Goal: Task Accomplishment & Management: Manage account settings

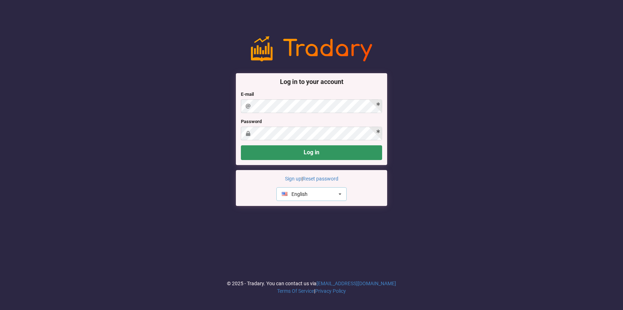
click at [296, 192] on div "English" at bounding box center [295, 194] width 26 height 5
click at [294, 219] on div "Русский" at bounding box center [312, 220] width 70 height 13
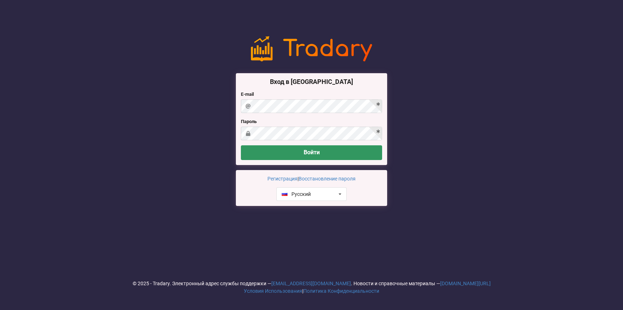
drag, startPoint x: 277, startPoint y: 92, endPoint x: 276, endPoint y: 96, distance: 4.9
click at [277, 92] on label "E-mail" at bounding box center [311, 94] width 141 height 7
drag, startPoint x: 272, startPoint y: 88, endPoint x: 268, endPoint y: 119, distance: 31.1
click at [272, 91] on div "Вход в аккаунт E-mail Пароль Войти" at bounding box center [311, 119] width 151 height 92
click at [269, 109] on div "Вход в аккаунт E-mail Пароль Войти" at bounding box center [311, 119] width 151 height 92
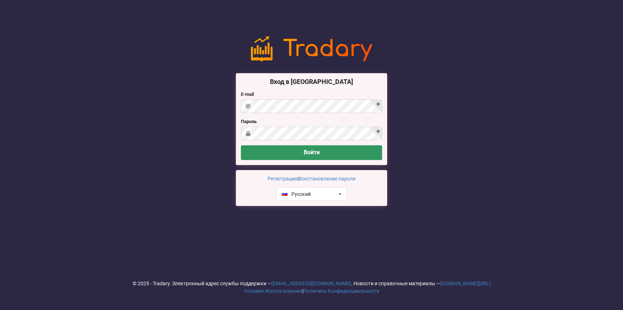
drag, startPoint x: 264, startPoint y: 94, endPoint x: 264, endPoint y: 99, distance: 5.0
click at [264, 99] on div "E-mail" at bounding box center [311, 102] width 141 height 22
click at [268, 91] on label "E-mail" at bounding box center [311, 94] width 141 height 7
click at [241, 145] on button "Войти" at bounding box center [311, 152] width 141 height 15
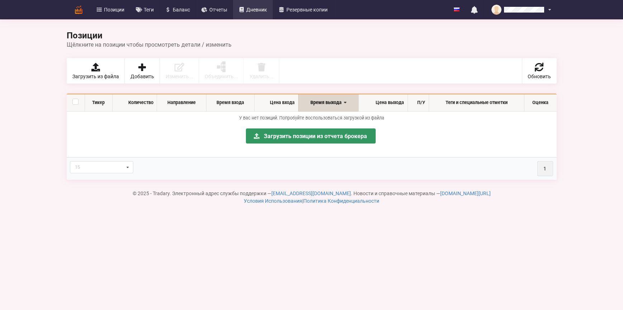
click at [267, 10] on span "Дневник" at bounding box center [256, 9] width 21 height 5
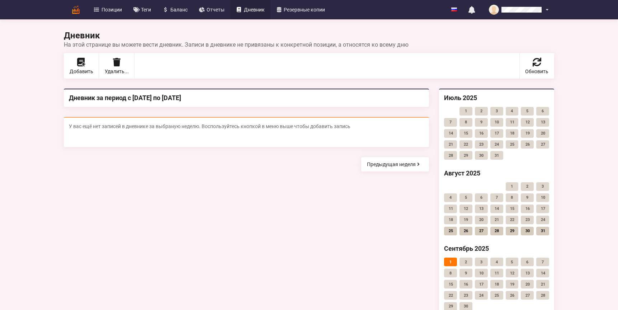
click at [163, 135] on div "У вас ещё нет записей в дневнике за выбраную неделю. Воспользуйтесь кнопкой в м…" at bounding box center [246, 132] width 365 height 30
click at [170, 5] on link "Баланс" at bounding box center [175, 9] width 37 height 19
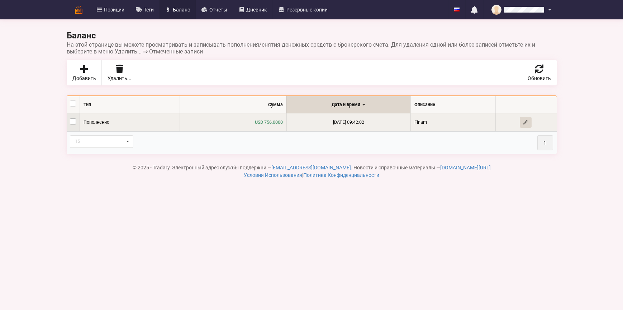
click at [75, 118] on label at bounding box center [73, 118] width 6 height 0
checkbox input "true"
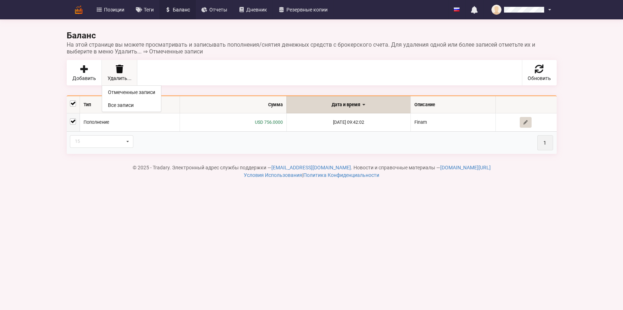
click at [125, 64] on div "Удалить... Отмеченные записи Все записи" at bounding box center [120, 72] width 36 height 25
click at [121, 104] on link "Все записи" at bounding box center [131, 105] width 59 height 13
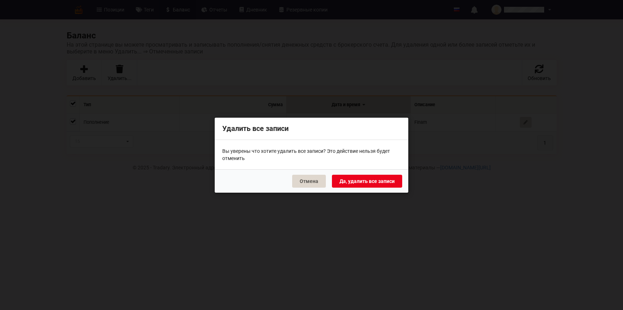
drag, startPoint x: 359, startPoint y: 192, endPoint x: 357, endPoint y: 181, distance: 10.9
click at [357, 182] on div "Отмена Да, удалить все записи" at bounding box center [312, 180] width 194 height 23
click at [357, 181] on button "Да, удалить все записи" at bounding box center [367, 180] width 70 height 13
checkbox input "false"
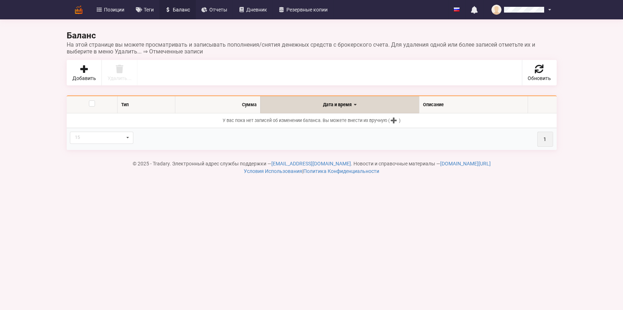
click at [151, 94] on div "Тип Сумма Дата и время Описание У вас пока нет записей об изменении баланса. Вы…" at bounding box center [312, 122] width 500 height 65
click at [68, 65] on link "Добавить" at bounding box center [84, 72] width 35 height 25
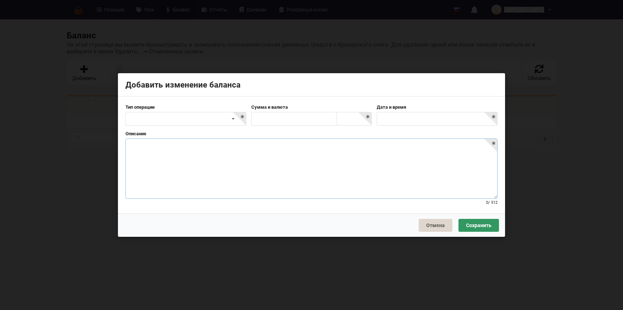
drag, startPoint x: 203, startPoint y: 182, endPoint x: 201, endPoint y: 177, distance: 5.0
click at [203, 181] on textarea at bounding box center [312, 168] width 372 height 60
drag, startPoint x: 202, startPoint y: 113, endPoint x: 183, endPoint y: 122, distance: 21.0
click at [201, 114] on div "Пополнение Снятие Комиссия/оплата Другое" at bounding box center [186, 119] width 121 height 14
click at [150, 130] on div "Пополнение" at bounding box center [186, 131] width 120 height 13
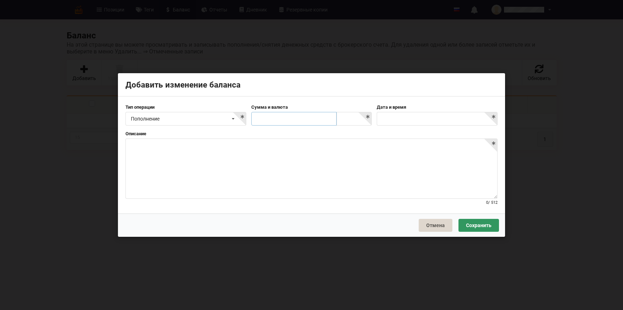
click at [278, 120] on input "text" at bounding box center [294, 119] width 86 height 14
type input "60842"
click at [341, 120] on input at bounding box center [355, 119] width 34 height 14
type input "ru"
click at [352, 133] on div "RUB" at bounding box center [354, 131] width 34 height 13
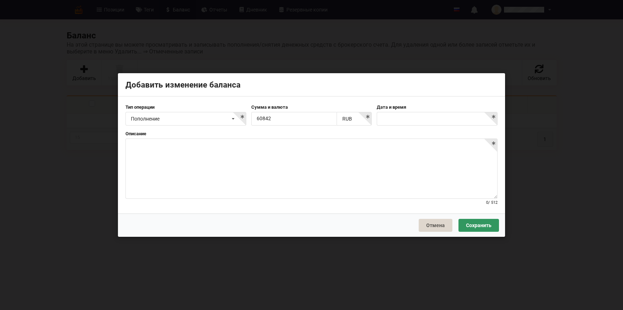
click at [434, 111] on div "Дата и время" at bounding box center [438, 115] width 126 height 22
click at [441, 122] on body "Позиции Теги Баланс Отчеты Дневник Резервные копии English Русский Нет непрочте…" at bounding box center [311, 155] width 623 height 310
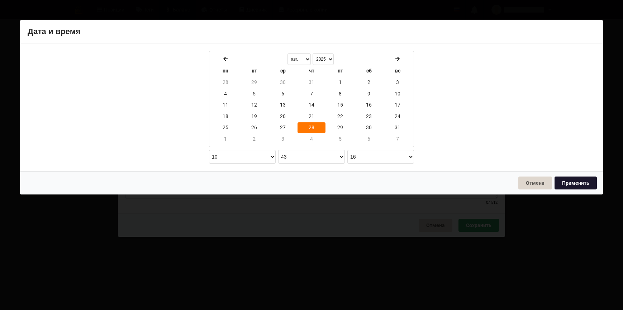
click at [564, 181] on button "Применить" at bounding box center [576, 182] width 42 height 13
type input "[DATE] 10:43:16"
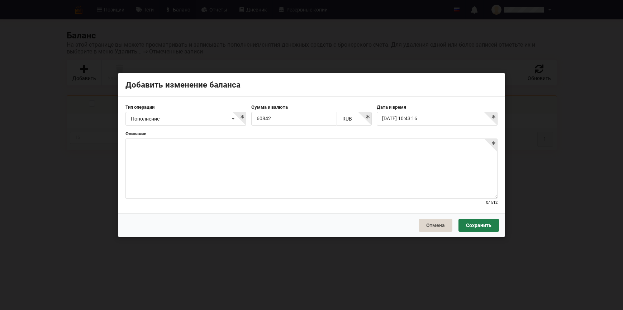
click at [477, 227] on button "Сохранить" at bounding box center [479, 225] width 41 height 13
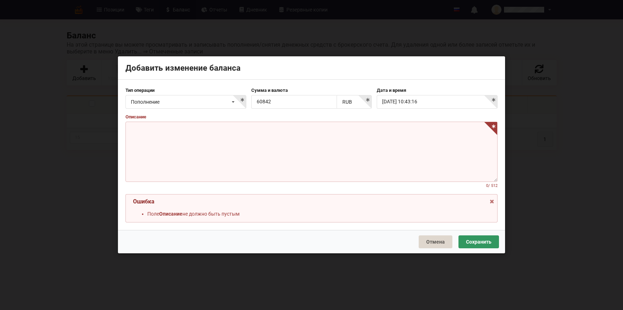
click at [373, 152] on textarea at bounding box center [312, 152] width 372 height 60
type textarea "И"
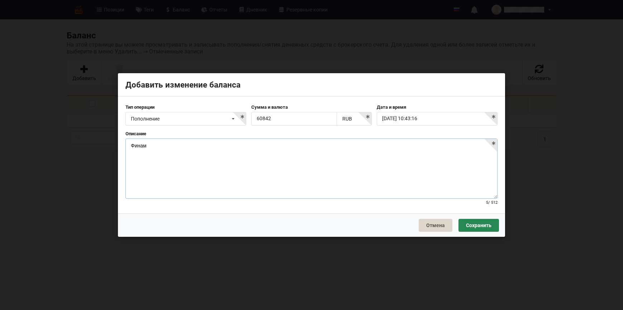
type textarea "Финам"
click at [477, 221] on button "Сохранить" at bounding box center [479, 225] width 41 height 13
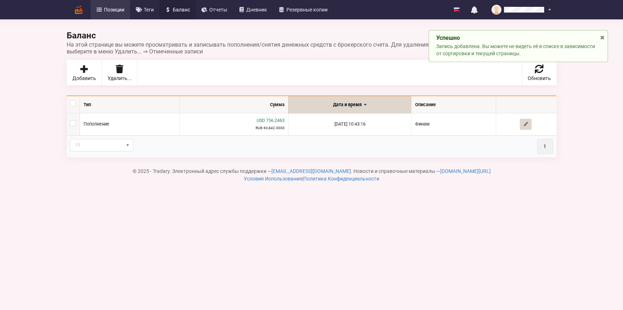
click at [108, 5] on link "Позиции" at bounding box center [111, 9] width 40 height 19
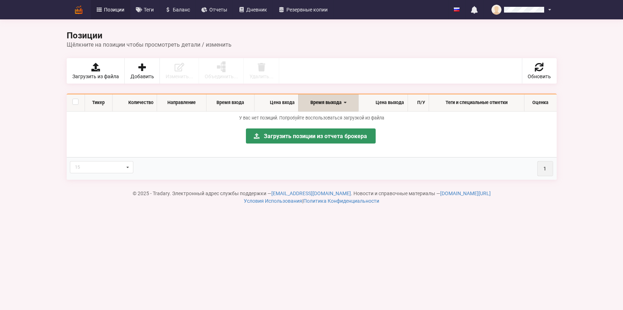
drag, startPoint x: 204, startPoint y: 135, endPoint x: 186, endPoint y: 38, distance: 98.6
click at [204, 132] on p "Загрузить позиции из отчета брокера" at bounding box center [311, 140] width 483 height 28
click at [185, 5] on link "Баланс" at bounding box center [178, 9] width 37 height 19
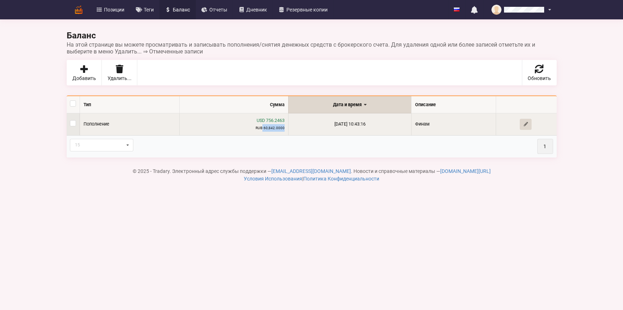
drag, startPoint x: 255, startPoint y: 129, endPoint x: 278, endPoint y: 131, distance: 22.6
click at [278, 131] on td "USD 756.2463 RUB 60,842.0000" at bounding box center [233, 124] width 109 height 22
click at [247, 126] on td "USD 756.2463 RUB 60,842.0000" at bounding box center [233, 124] width 109 height 22
drag, startPoint x: 242, startPoint y: 127, endPoint x: 291, endPoint y: 130, distance: 49.6
click at [291, 130] on tr "Пополнение USD 756.2463 RUB 60,842.0000 2025-08-28 10:43:16 Финам" at bounding box center [312, 124] width 490 height 22
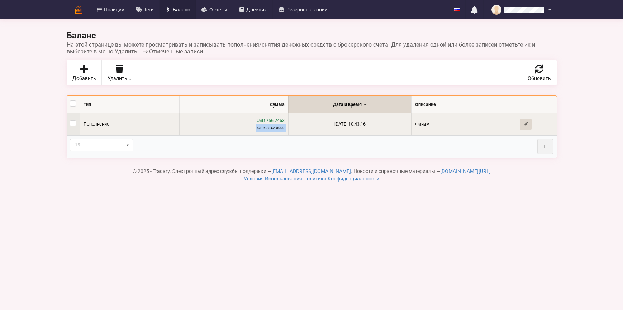
click at [265, 129] on small "RUB 60,842.0000" at bounding box center [270, 128] width 29 height 4
click at [253, 125] on td "USD 756.2463 RUB 60,842.0000" at bounding box center [233, 124] width 109 height 22
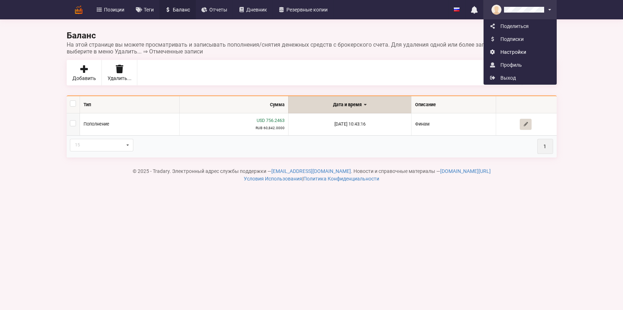
click at [499, 50] on link "Настройки" at bounding box center [520, 52] width 72 height 13
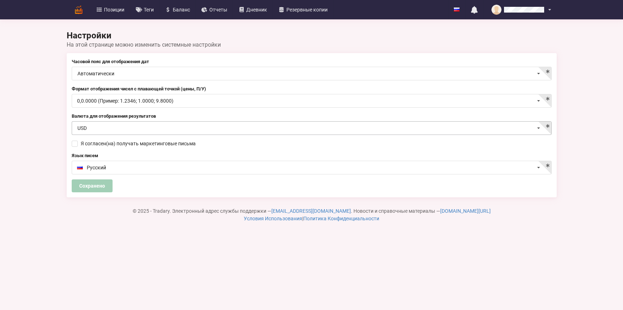
click at [130, 125] on input at bounding box center [312, 129] width 480 height 14
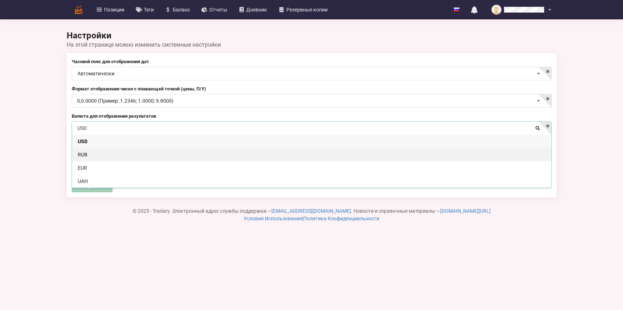
click at [100, 151] on div "RUB" at bounding box center [312, 154] width 480 height 13
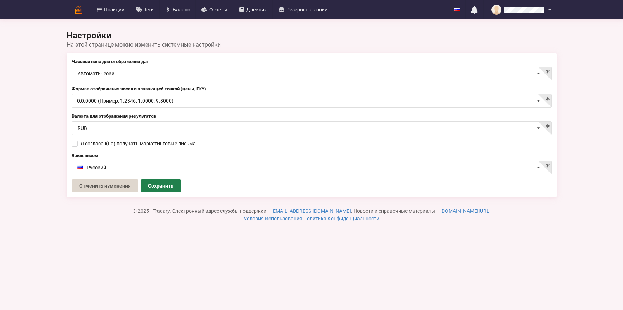
click at [159, 184] on button "Сохранить" at bounding box center [161, 185] width 41 height 13
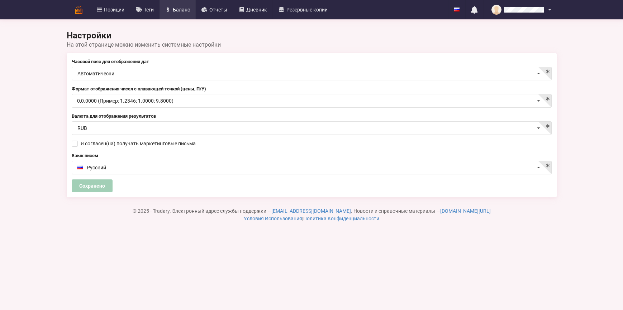
click at [170, 6] on link "Баланс" at bounding box center [178, 9] width 37 height 19
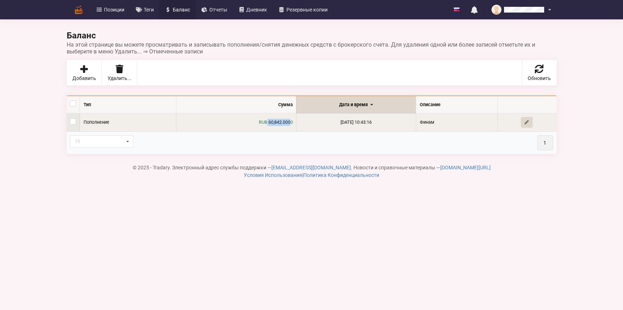
drag, startPoint x: 259, startPoint y: 123, endPoint x: 284, endPoint y: 122, distance: 24.8
click at [284, 122] on span "RUB 60,842.0000" at bounding box center [276, 121] width 34 height 5
click at [259, 123] on span "RUB 60,842.0000" at bounding box center [276, 121] width 34 height 5
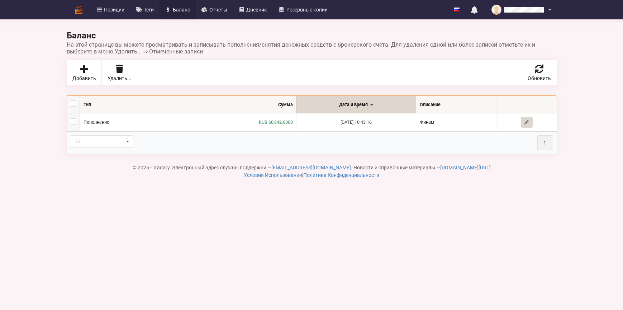
click at [40, 52] on div "Баланс На этой странице вы можете просматривать и записывать пополнения/снятия …" at bounding box center [311, 95] width 623 height 190
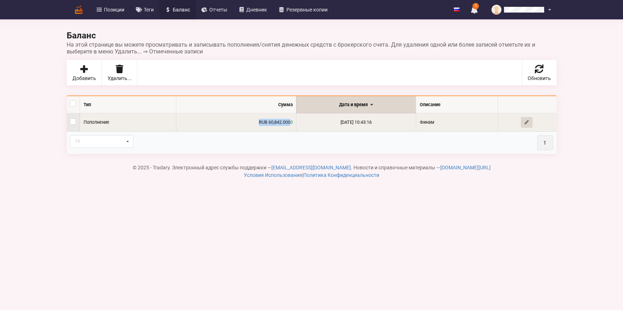
drag, startPoint x: 301, startPoint y: 124, endPoint x: 328, endPoint y: 135, distance: 28.6
click at [306, 125] on tr "Пополнение RUB 60,842.0000 2025-08-28 10:43:16 Финам" at bounding box center [312, 122] width 490 height 18
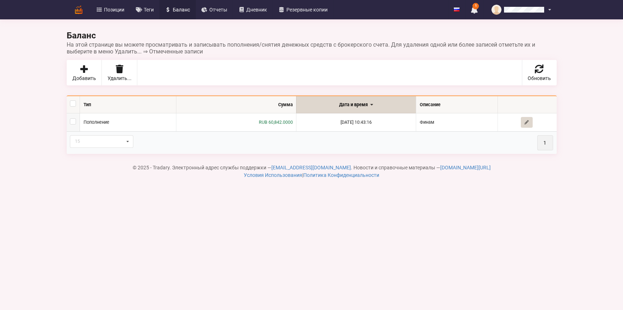
drag, startPoint x: 318, startPoint y: 137, endPoint x: 113, endPoint y: 53, distance: 222.0
click at [317, 137] on th "15 15 20 30 50 100 1" at bounding box center [312, 142] width 490 height 23
click at [97, 8] on icon at bounding box center [99, 9] width 6 height 5
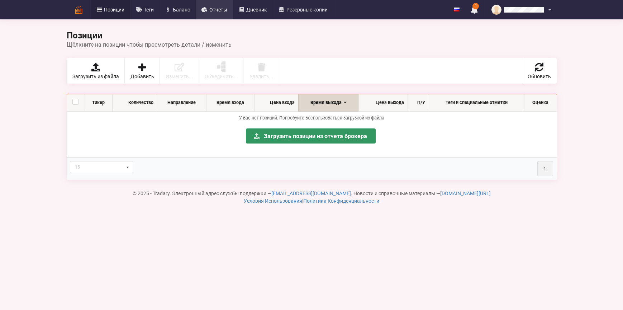
click at [215, 10] on span "Отчеты" at bounding box center [219, 9] width 18 height 5
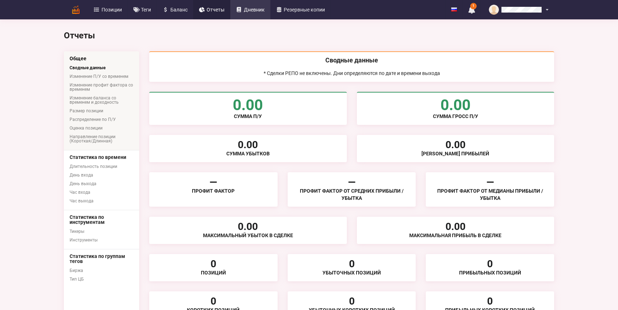
click at [243, 12] on link "Дневник" at bounding box center [250, 9] width 40 height 19
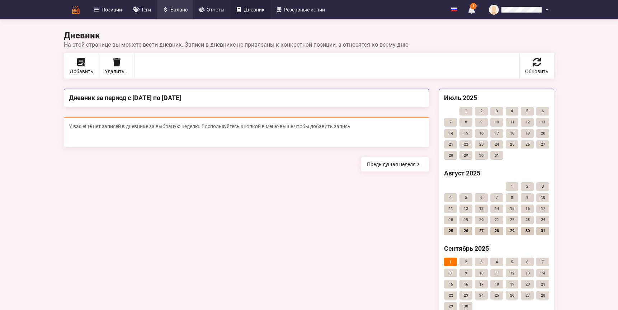
click at [181, 11] on span "Баланс" at bounding box center [178, 9] width 17 height 5
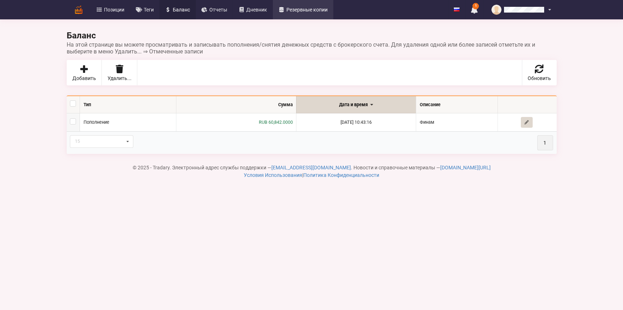
click at [317, 13] on link "Резервные копии" at bounding box center [303, 9] width 61 height 19
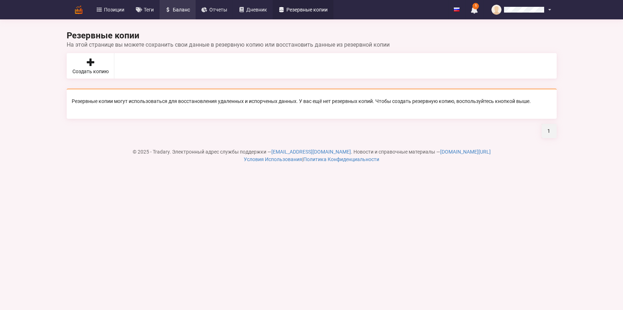
click at [182, 13] on link "Баланс" at bounding box center [178, 9] width 37 height 19
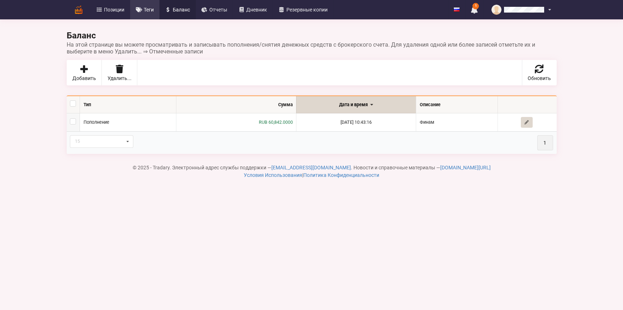
click at [139, 18] on link "Теги" at bounding box center [144, 9] width 29 height 19
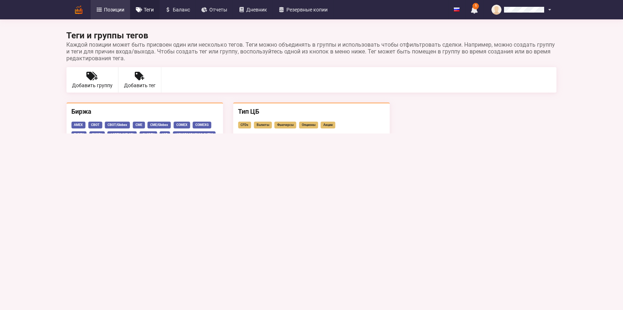
click at [111, 10] on span "Позиции" at bounding box center [114, 9] width 20 height 5
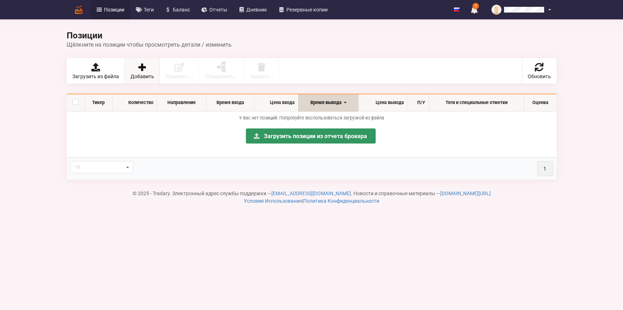
click at [136, 77] on span "Добавить" at bounding box center [143, 76] width 24 height 5
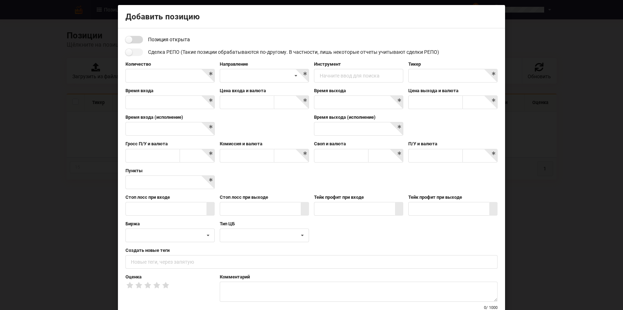
click at [133, 37] on input "checkbox" at bounding box center [135, 40] width 18 height 8
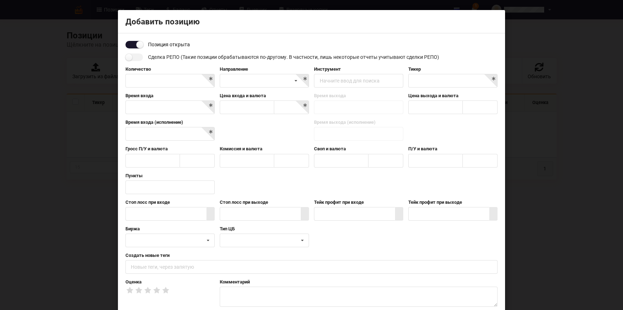
click at [133, 46] on input "checkbox" at bounding box center [135, 45] width 18 height 8
click at [134, 42] on input "checkbox" at bounding box center [135, 45] width 18 height 8
click at [133, 44] on input "checkbox" at bounding box center [135, 45] width 18 height 8
checkbox input "true"
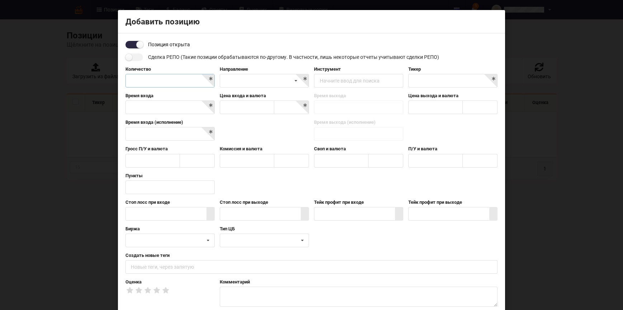
click at [149, 79] on input "text" at bounding box center [170, 81] width 89 height 14
type input "11"
click at [248, 79] on div "Короткая Длинная" at bounding box center [264, 81] width 89 height 14
click at [244, 90] on div "Короткая" at bounding box center [264, 93] width 89 height 13
click at [364, 63] on div "Позиция открыта Сделка РЕПО (Такие позиции обрабатываются по-другому. В частнос…" at bounding box center [312, 178] width 372 height 275
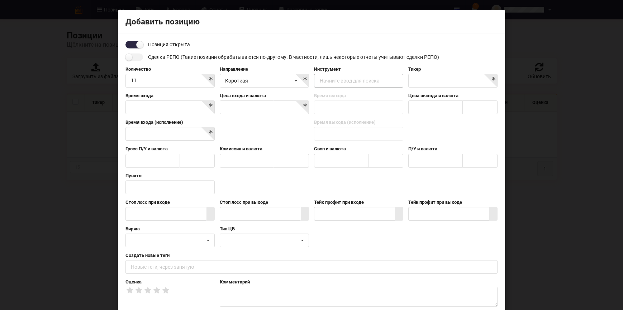
click at [363, 79] on div "Начните ввод для поиска" at bounding box center [350, 80] width 60 height 5
type input "N"
type input "g"
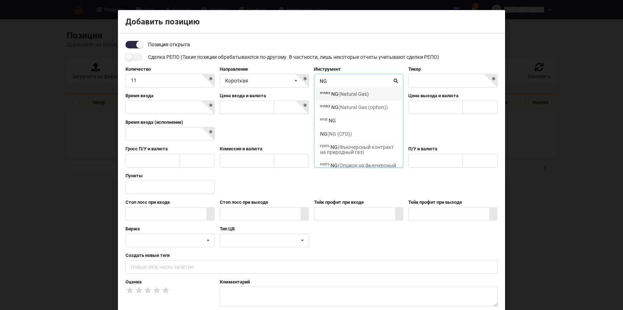
type input "N"
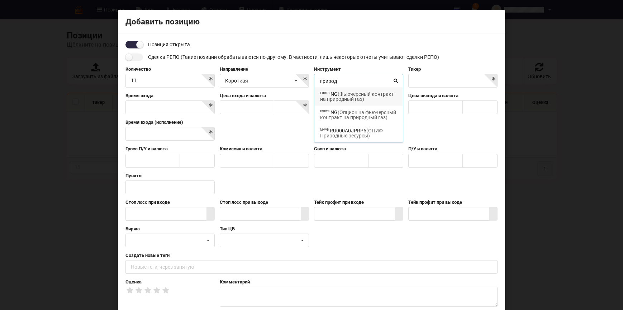
type input "природ"
click at [364, 93] on span "(Фьючерсный контракт на природный газ)" at bounding box center [357, 96] width 74 height 11
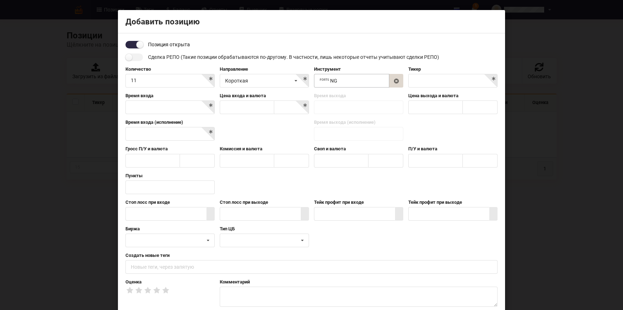
type input "NG"
click at [360, 86] on input at bounding box center [352, 81] width 75 height 14
click at [435, 80] on input "NG" at bounding box center [453, 81] width 89 height 14
click at [455, 66] on label "Тикер" at bounding box center [453, 69] width 89 height 6
click at [494, 77] on input "NG" at bounding box center [453, 81] width 89 height 14
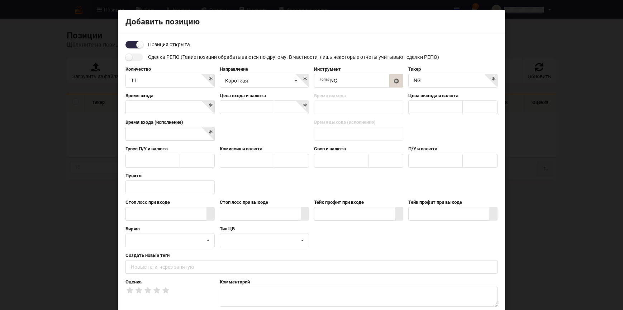
click at [434, 89] on div "Количество 11 Направление Короткая Короткая Длинная Инструмент FORTS NG (Фьючер…" at bounding box center [311, 79] width 377 height 27
click at [434, 82] on input "NG" at bounding box center [453, 81] width 89 height 14
click at [451, 69] on label "Тикер" at bounding box center [453, 69] width 89 height 6
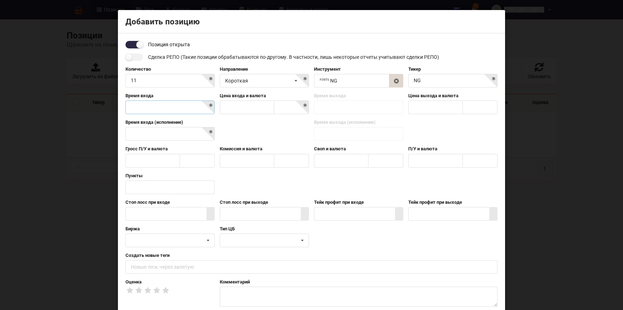
click at [179, 102] on body "Позиции Теги [GEOGRAPHIC_DATA] Отчеты Дневник Резервные копии English Русский 1…" at bounding box center [311, 186] width 623 height 373
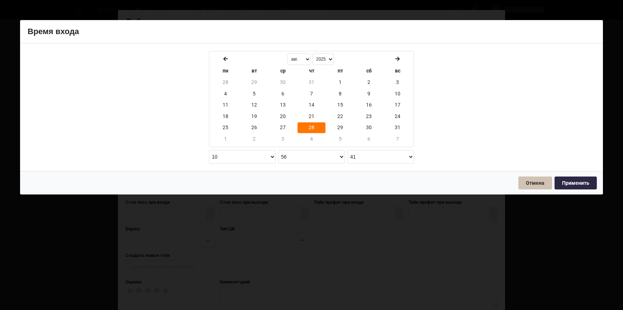
click at [527, 181] on button "Отмена" at bounding box center [536, 182] width 34 height 13
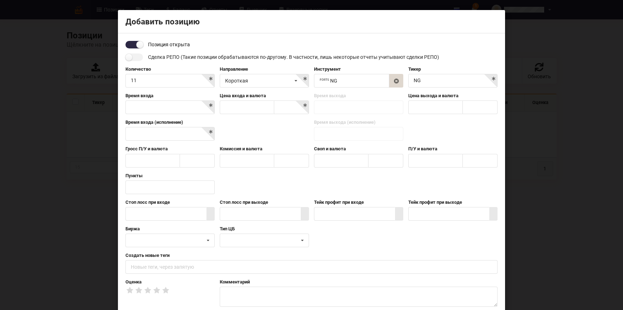
click at [232, 142] on div "Время входа (исполнение) Время выхода (исполнение)" at bounding box center [311, 132] width 377 height 27
click at [250, 111] on input "text" at bounding box center [247, 107] width 54 height 14
click at [250, 126] on div at bounding box center [264, 130] width 94 height 22
click at [343, 108] on div "Время входа Цена входа и валюта Пункты AED AFN ALL AMD ANG AOA ARS AUD AWG AZN …" at bounding box center [311, 106] width 377 height 27
click at [423, 101] on input "text" at bounding box center [436, 107] width 54 height 14
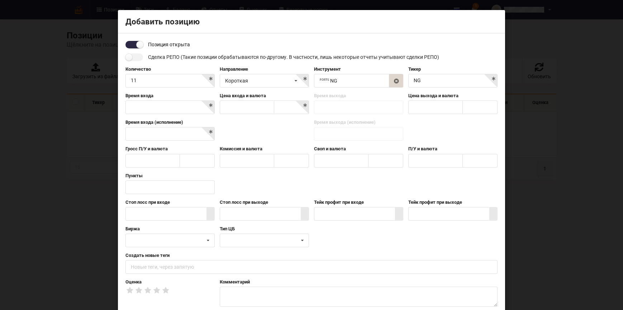
click at [390, 105] on div "Время входа Цена входа и валюта Пункты AED AFN ALL AMD ANG AOA ARS AUD AWG AZN …" at bounding box center [311, 106] width 377 height 27
click at [222, 128] on div at bounding box center [264, 130] width 94 height 22
click at [192, 104] on body "Позиции Теги [GEOGRAPHIC_DATA] Отчеты Дневник Резервные копии English Русский 1…" at bounding box center [311, 186] width 623 height 373
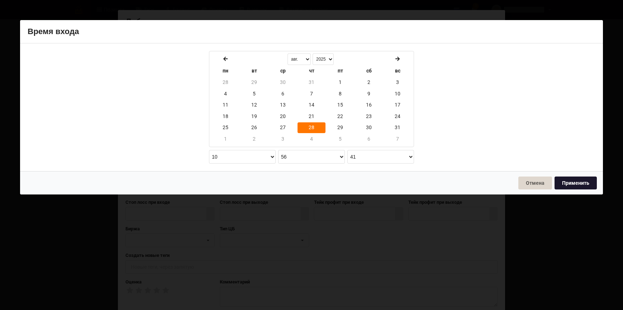
click at [576, 183] on button "Применить" at bounding box center [576, 182] width 42 height 13
type input "[DATE] 10:56:41"
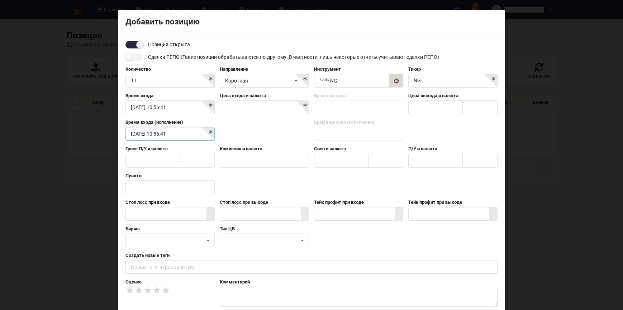
click at [184, 134] on body "Позиции Теги [GEOGRAPHIC_DATA] Отчеты Дневник Резервные копии English Русский 1…" at bounding box center [311, 186] width 623 height 373
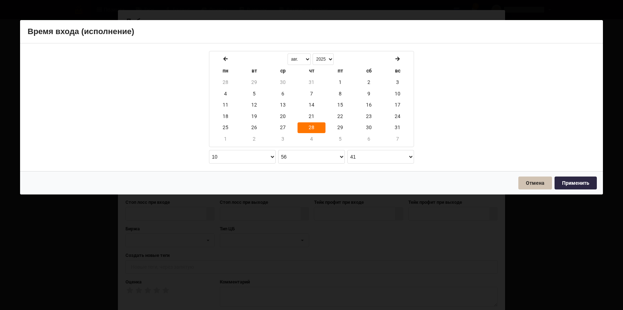
drag, startPoint x: 548, startPoint y: 185, endPoint x: 523, endPoint y: 183, distance: 25.2
click at [547, 185] on button "Отмена" at bounding box center [536, 182] width 34 height 13
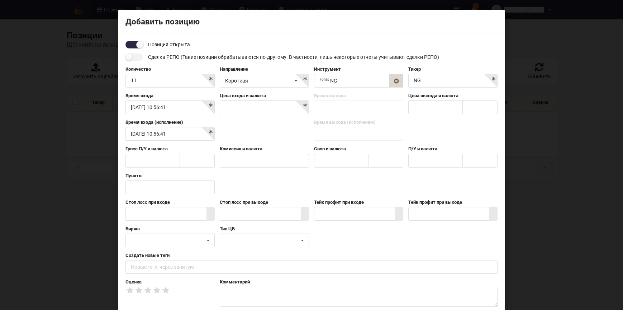
scroll to position [47, 0]
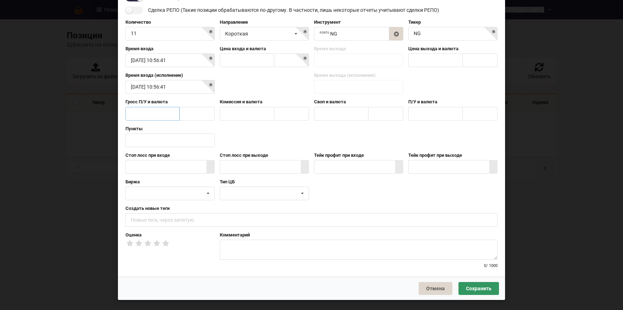
click at [137, 113] on input "text" at bounding box center [153, 114] width 54 height 14
click at [257, 117] on input "text" at bounding box center [247, 114] width 54 height 14
click at [293, 117] on input at bounding box center [292, 114] width 34 height 14
click at [352, 116] on input "text" at bounding box center [341, 114] width 54 height 14
click at [440, 105] on label "П/У и валюта" at bounding box center [453, 102] width 89 height 6
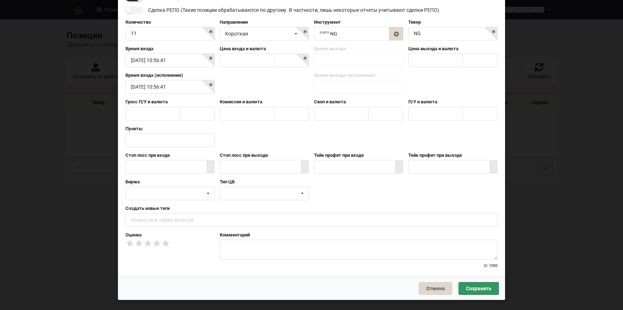
click at [434, 101] on label "П/У и валюта" at bounding box center [453, 102] width 89 height 6
click at [142, 138] on input "text" at bounding box center [170, 140] width 89 height 14
click at [133, 162] on input "text" at bounding box center [166, 167] width 81 height 14
click at [269, 146] on div "Пункты" at bounding box center [311, 139] width 377 height 27
click at [160, 178] on div "Стоп лосс при входе Стоп лосс при выходе Тейк профит при входе Тейк профит при …" at bounding box center [311, 165] width 377 height 27
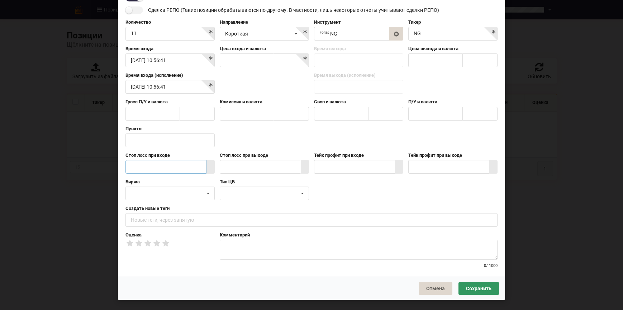
click at [164, 165] on input "text" at bounding box center [166, 167] width 81 height 14
click at [175, 196] on div "AMEX CBOT CBOT/Globex CME CME/Globex COMEX COMEXG EUREX" at bounding box center [170, 194] width 89 height 14
click at [176, 195] on div "AMEX CBOT CBOT/Globex CME CME/Globex COMEX COMEXG EUREX" at bounding box center [170, 194] width 89 height 14
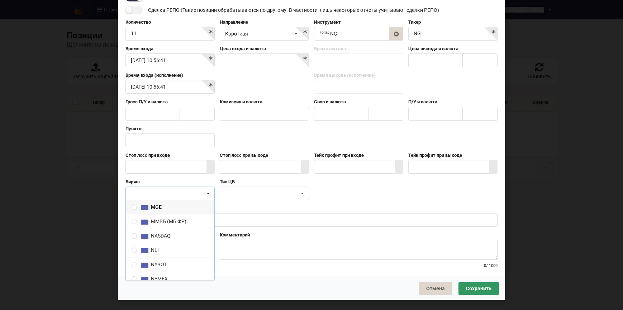
scroll to position [0, 0]
click at [172, 196] on div "AMEX CBOT CBOT/Globex CME CME/Globex COMEX COMEXG EUREX" at bounding box center [170, 194] width 89 height 14
radio input "true"
click at [255, 216] on input "text" at bounding box center [312, 220] width 372 height 14
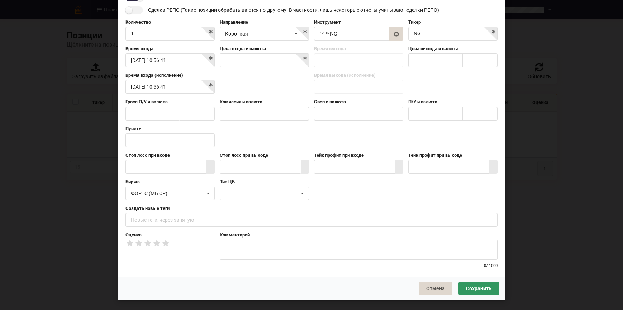
click at [184, 278] on div "Отмена Сохранить" at bounding box center [311, 288] width 387 height 23
click at [188, 220] on input "text" at bounding box center [312, 220] width 372 height 14
click at [187, 272] on div "Позиция открыта Сделка РЕПО (Такие позиции обрабатываются по-другому. В частнос…" at bounding box center [311, 131] width 387 height 290
click at [262, 197] on div "CFDs Валюты Фьючерсы Опционы Акции" at bounding box center [264, 194] width 89 height 14
click at [246, 239] on div "Фьючерсы" at bounding box center [264, 236] width 89 height 14
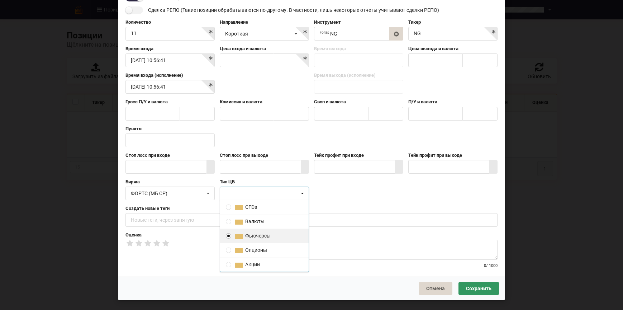
radio input "true"
click at [380, 188] on div "Биржа ФОРТС (МБ СР) AMEX CBOT CBOT/Globex CME CME/Globex COMEX" at bounding box center [311, 192] width 377 height 27
click at [257, 248] on p at bounding box center [358, 247] width 267 height 7
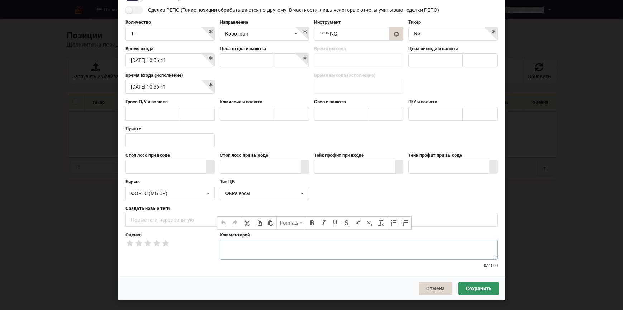
click at [264, 279] on div "Отмена Сохранить" at bounding box center [311, 288] width 387 height 23
click at [265, 250] on p at bounding box center [358, 247] width 267 height 7
click at [263, 253] on div at bounding box center [359, 250] width 278 height 20
click at [262, 275] on div "Позиция открыта Сделка РЕПО (Такие позиции обрабатываются по-другому. В частнос…" at bounding box center [311, 131] width 387 height 290
click at [272, 248] on p at bounding box center [358, 247] width 267 height 7
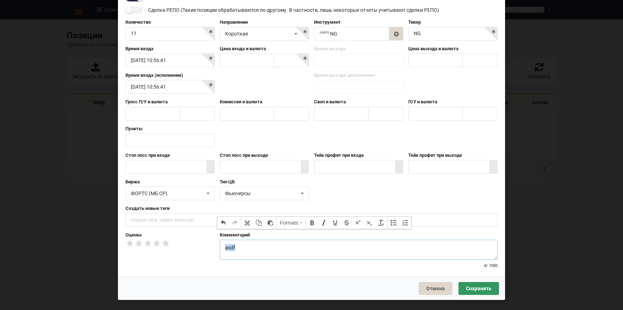
drag, startPoint x: 272, startPoint y: 248, endPoint x: 219, endPoint y: 232, distance: 54.9
click at [200, 228] on div "Позиция открыта Сделка РЕПО (Такие позиции обрабатываются по-другому. В частнос…" at bounding box center [312, 131] width 372 height 275
click at [274, 270] on div "Позиция открыта Сделка РЕПО (Такие позиции обрабатываются по-другому. В частнос…" at bounding box center [311, 131] width 387 height 290
click at [168, 171] on input "text" at bounding box center [166, 167] width 81 height 14
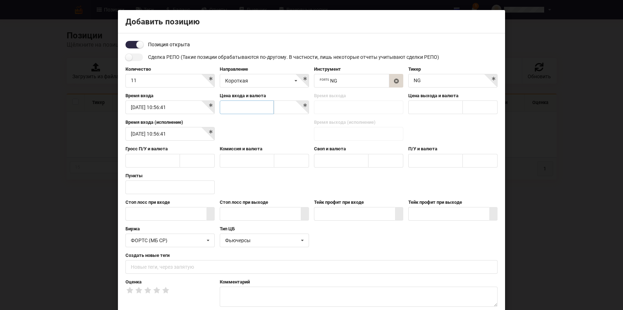
click at [241, 108] on input "text" at bounding box center [247, 107] width 54 height 14
click at [283, 110] on input at bounding box center [292, 108] width 34 height 14
type input "р"
type input "usd"
click at [288, 116] on div "USD" at bounding box center [291, 120] width 34 height 13
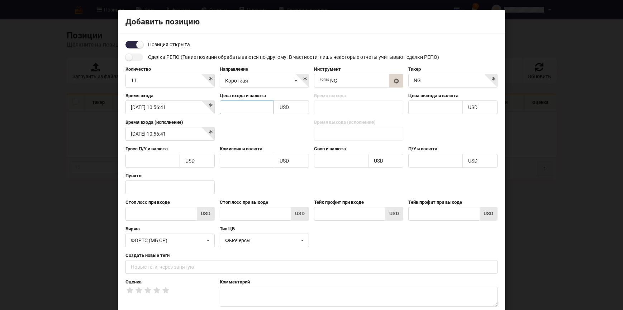
click at [249, 109] on input "text" at bounding box center [247, 107] width 54 height 14
click at [248, 136] on div at bounding box center [264, 130] width 94 height 22
click at [251, 104] on input "2.91" at bounding box center [247, 107] width 54 height 14
type input "2.910"
click at [241, 132] on div at bounding box center [264, 130] width 94 height 22
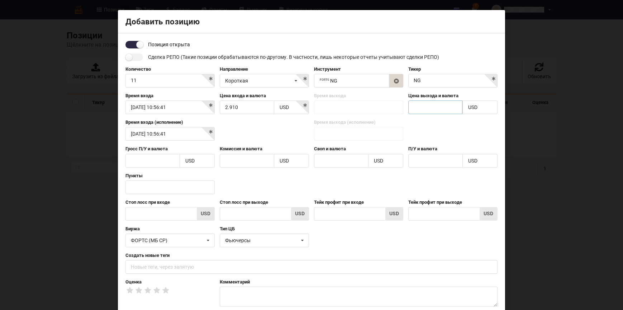
click at [451, 102] on input "text" at bounding box center [436, 107] width 54 height 14
click at [432, 128] on div "Время входа (исполнение) [DATE] 10:56:41 Время выхода (исполнение)" at bounding box center [311, 132] width 377 height 27
click at [133, 158] on input "text" at bounding box center [153, 161] width 54 height 14
click at [280, 139] on div at bounding box center [264, 130] width 94 height 22
click at [160, 210] on input "text" at bounding box center [161, 214] width 71 height 14
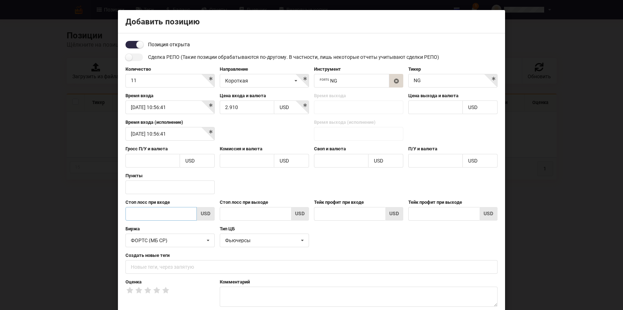
type input "2"
type input "2."
type input "2.9"
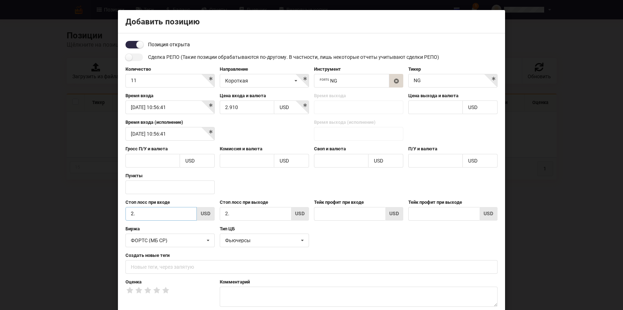
type input "2.9"
type input "2.94"
type input "2.943"
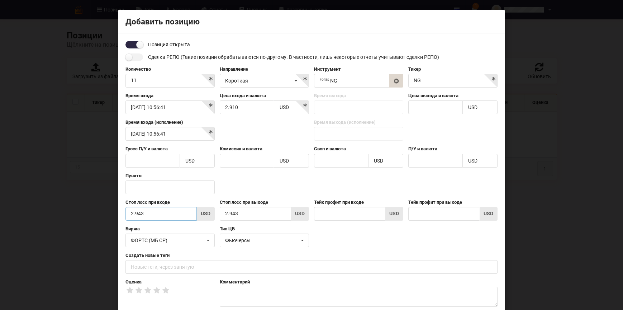
type input "2.943"
drag, startPoint x: 328, startPoint y: 197, endPoint x: 338, endPoint y: 215, distance: 20.6
click at [330, 201] on div "Позиция открыта Сделка РЕПО (Такие позиции обрабатываются по-другому. В частнос…" at bounding box center [312, 178] width 372 height 275
click at [339, 216] on input "text" at bounding box center [349, 214] width 71 height 14
type input "2"
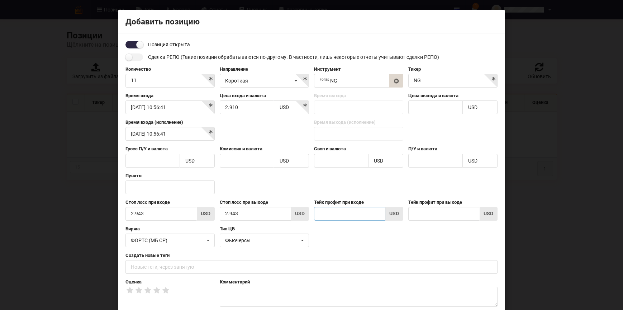
type input "2"
type input "2."
type input "2.8"
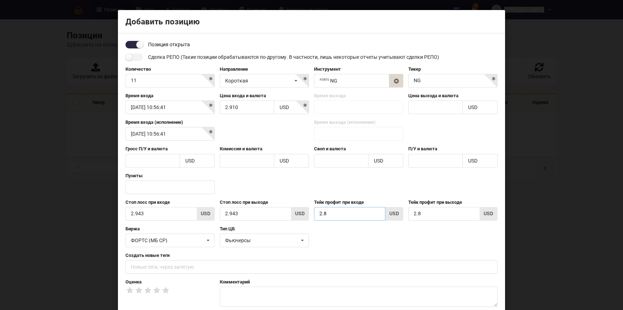
type input "2.80"
type input "2.808"
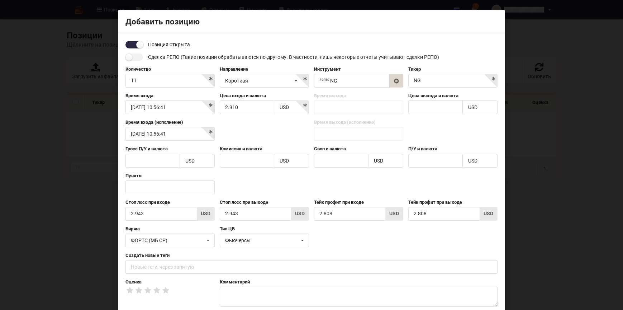
click at [333, 175] on div "Пункты" at bounding box center [311, 186] width 377 height 27
click at [337, 180] on div "Пункты" at bounding box center [311, 186] width 377 height 27
click at [342, 245] on div "Биржа ФОРТС (МБ СР) AMEX CBOT CBOT/Globex CME CME/Globex COMEX" at bounding box center [311, 239] width 377 height 27
click at [248, 292] on p at bounding box center [358, 294] width 267 height 7
click at [401, 237] on div "Биржа ФОРТС (МБ СР) AMEX CBOT CBOT/Globex CME CME/Globex COMEX" at bounding box center [311, 239] width 377 height 27
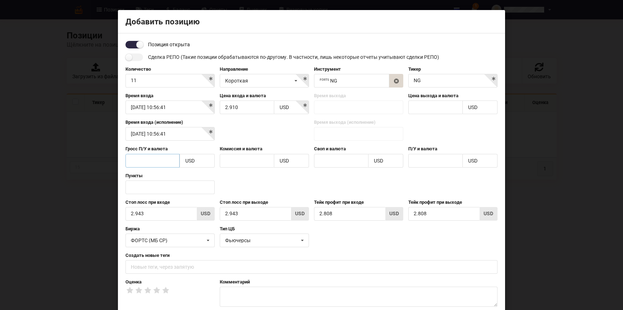
click at [139, 159] on input "text" at bounding box center [153, 161] width 54 height 14
click at [135, 149] on label "Гросс П/У и валюта" at bounding box center [170, 149] width 89 height 6
click at [232, 181] on div "Пункты" at bounding box center [311, 186] width 377 height 27
click at [333, 103] on div "Время входа [DATE] 10:56:41 Цена входа и валюта 2.910 USD Пункты AED AFN ALL AM…" at bounding box center [311, 106] width 377 height 27
drag, startPoint x: 425, startPoint y: 116, endPoint x: 426, endPoint y: 112, distance: 4.0
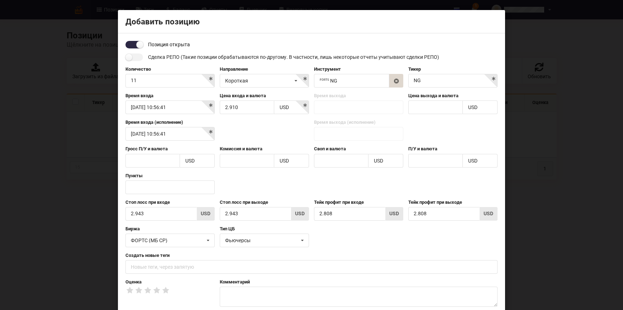
click at [426, 114] on div "Время входа [DATE] 10:56:41 Цена входа и валюта 2.910 USD Пункты AED AFN ALL AM…" at bounding box center [311, 106] width 377 height 27
click at [426, 112] on input "text" at bounding box center [436, 107] width 54 height 14
click at [422, 128] on div "Время входа (исполнение) [DATE] 10:56:41 Время выхода (исполнение)" at bounding box center [311, 132] width 377 height 27
click at [173, 130] on body "Позиции Теги [GEOGRAPHIC_DATA] Отчеты Дневник Резервные копии English Русский 1…" at bounding box center [311, 186] width 623 height 373
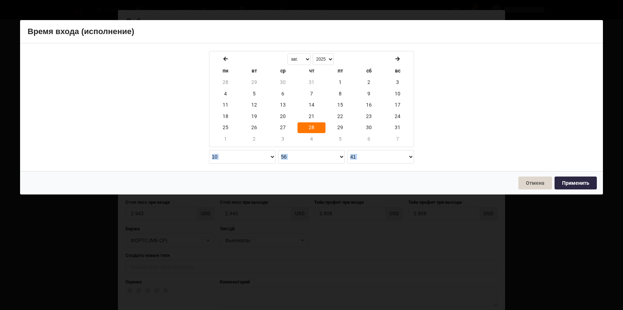
click at [173, 130] on div "[DATE] 10:56:41 янв. февр. март апр. май июнь июль авг. сент. окт. нояб. [DATE]…" at bounding box center [312, 107] width 578 height 123
click at [538, 181] on button "Отмена" at bounding box center [536, 182] width 34 height 13
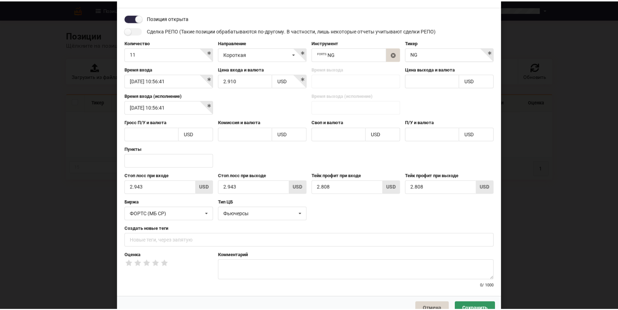
scroll to position [47, 0]
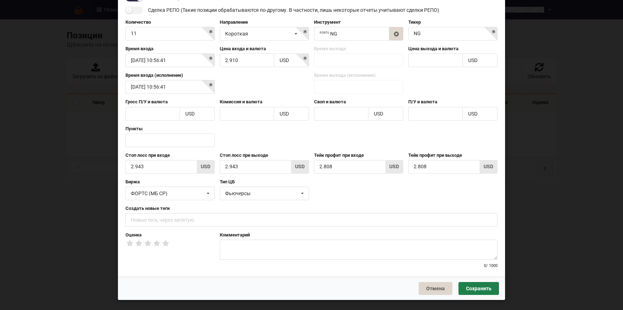
click at [475, 283] on button "Сохранить" at bounding box center [479, 288] width 41 height 13
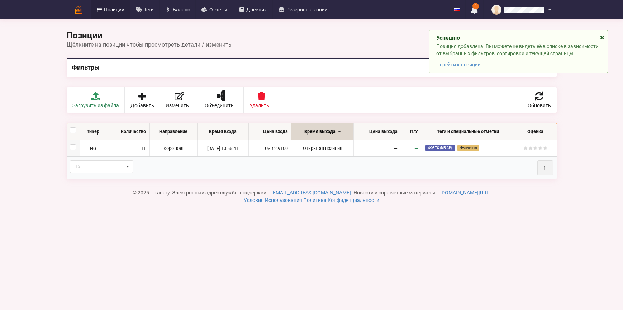
click at [603, 37] on icon at bounding box center [603, 36] width 6 height 5
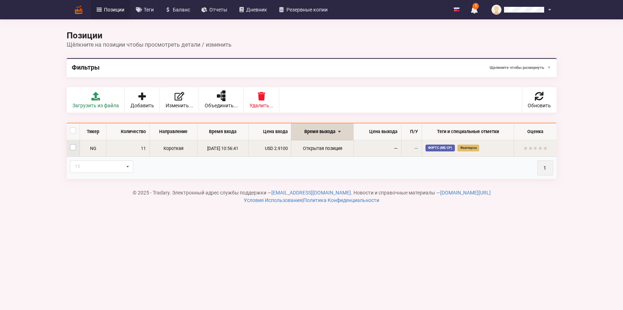
click at [75, 144] on label at bounding box center [73, 144] width 6 height 0
checkbox input "true"
click at [75, 144] on label at bounding box center [73, 144] width 6 height 0
checkbox input "false"
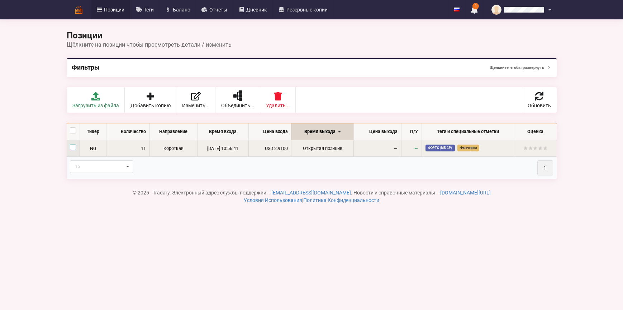
checkbox input "false"
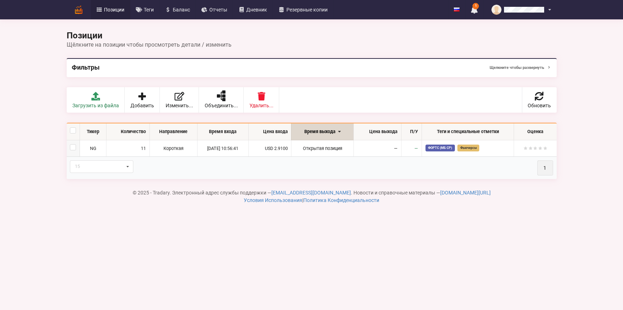
click at [392, 166] on th "15 15 20 30 50 1" at bounding box center [312, 167] width 490 height 23
click at [289, 174] on th "15 15 20 30 50 1" at bounding box center [312, 167] width 490 height 23
click at [319, 165] on th "15 15 20 30 50 1" at bounding box center [312, 167] width 490 height 23
click at [391, 170] on th "15 15 20 30 50 1" at bounding box center [312, 167] width 490 height 23
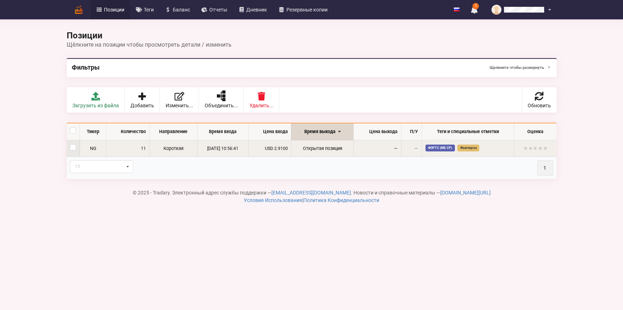
drag, startPoint x: 376, startPoint y: 142, endPoint x: 415, endPoint y: 148, distance: 39.5
click at [415, 148] on tr "NG 11 Короткая [DATE] 10:56:41 USD 2.9100 Открытая позиция — — ФОРТС (МБ СР) Фь…" at bounding box center [312, 148] width 490 height 17
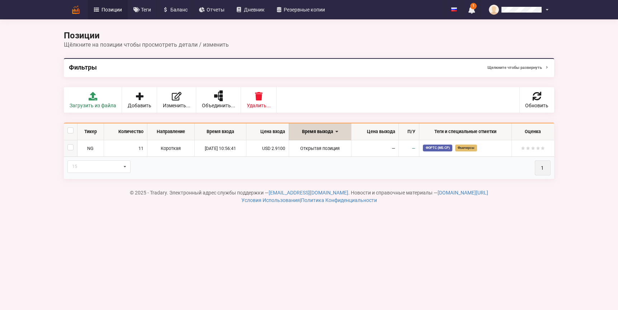
click at [411, 113] on div "Позиции Щёлкните на позиции чтобы просмотреть детали / изменить Фильтры Щелкнит…" at bounding box center [309, 72] width 490 height 81
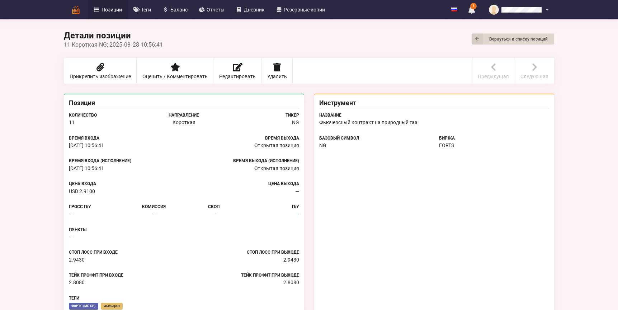
drag, startPoint x: 499, startPoint y: 168, endPoint x: 442, endPoint y: 103, distance: 86.9
click at [499, 168] on div "Инструмент Название Фьючерсный контракт на природный газ Базовый Символ NG Бирж…" at bounding box center [434, 205] width 240 height 223
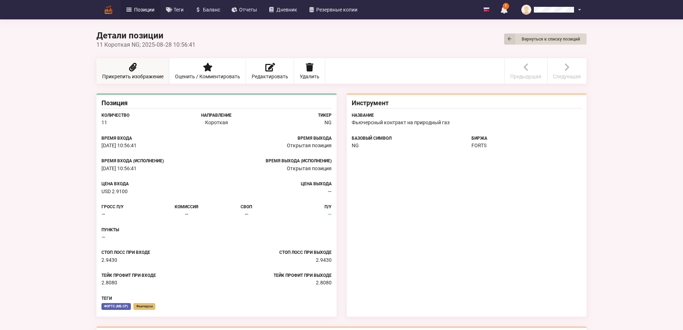
click at [96, 64] on link "Прикрепить изображение" at bounding box center [132, 70] width 73 height 25
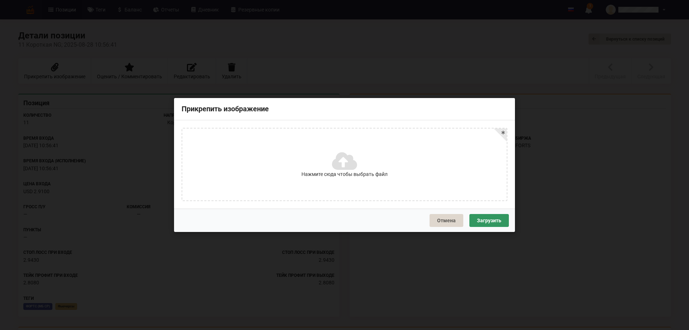
click at [373, 156] on label "Нажмите сюда чтобы выбрать файл" at bounding box center [344, 164] width 324 height 72
click at [0, 0] on input "Нажмите сюда чтобы выбрать файл" at bounding box center [0, 0] width 0 height 0
click at [493, 226] on button "Загрузить" at bounding box center [488, 220] width 39 height 13
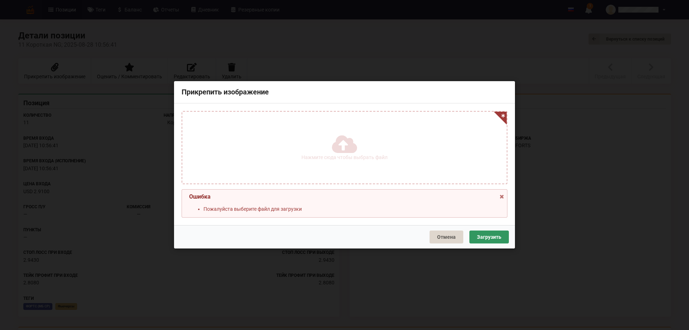
click at [329, 151] on label "Нажмите сюда чтобы выбрать файл" at bounding box center [344, 148] width 324 height 72
click at [0, 0] on input "Нажмите сюда чтобы выбрать файл" at bounding box center [0, 0] width 0 height 0
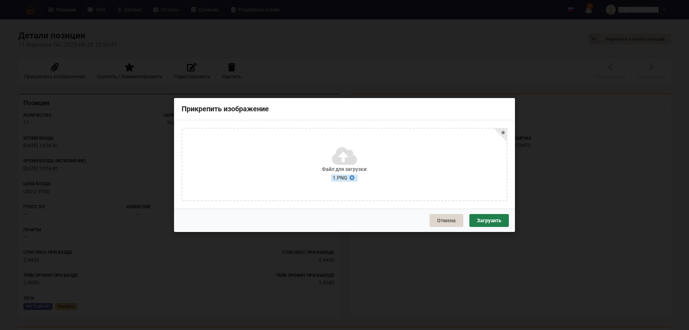
click at [500, 215] on button "Загрузить" at bounding box center [488, 220] width 39 height 13
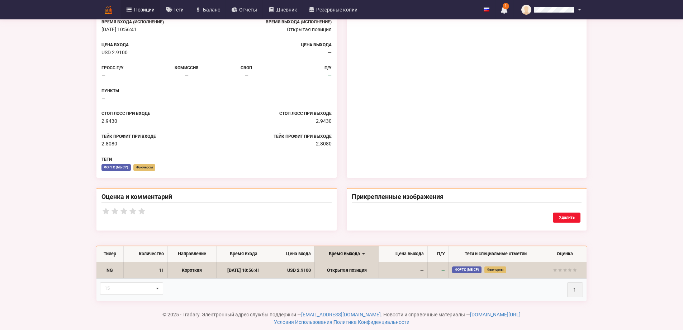
scroll to position [251, 0]
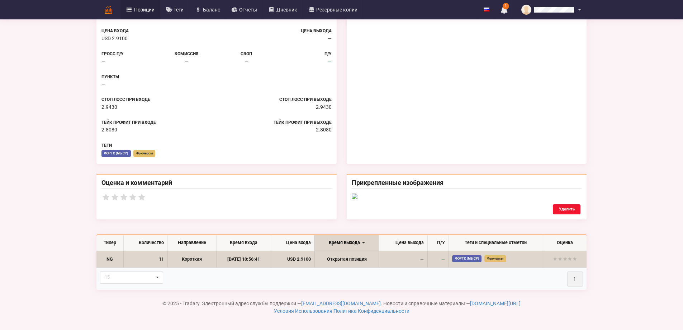
click at [154, 174] on div "Оценка и комментарий" at bounding box center [216, 197] width 240 height 46
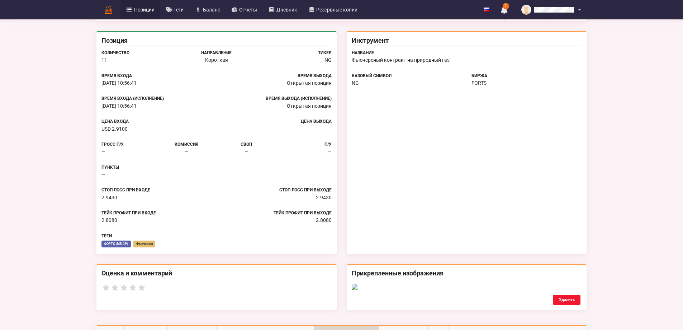
scroll to position [0, 0]
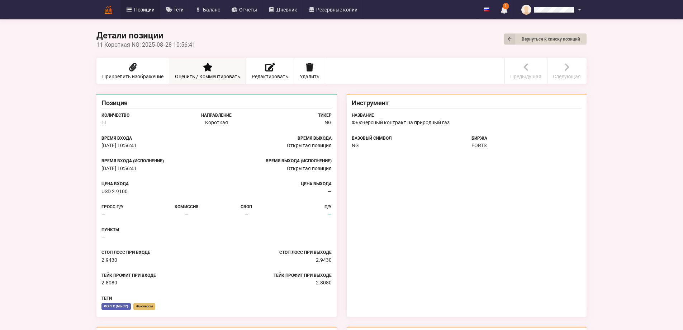
click at [203, 68] on icon at bounding box center [208, 67] width 10 height 9
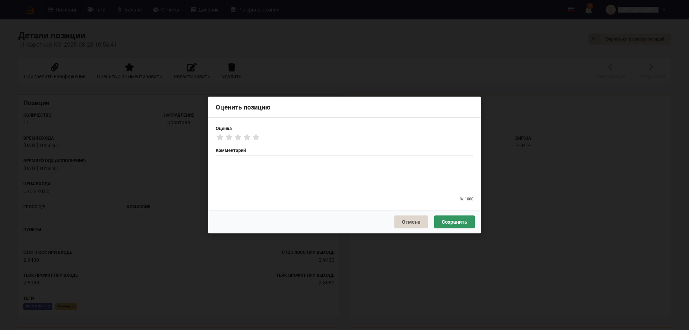
click at [280, 170] on div at bounding box center [345, 175] width 258 height 40
click at [273, 160] on p at bounding box center [344, 162] width 247 height 7
click at [273, 173] on div at bounding box center [345, 175] width 258 height 40
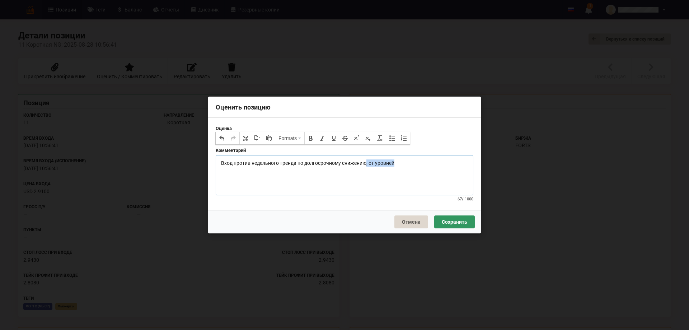
drag, startPoint x: 434, startPoint y: 165, endPoint x: 367, endPoint y: 157, distance: 67.5
click at [367, 157] on div "Вход против недельного тренда по долгосрочному снижению, от уровней" at bounding box center [345, 175] width 258 height 40
click at [443, 219] on button "Сохранить" at bounding box center [454, 221] width 41 height 13
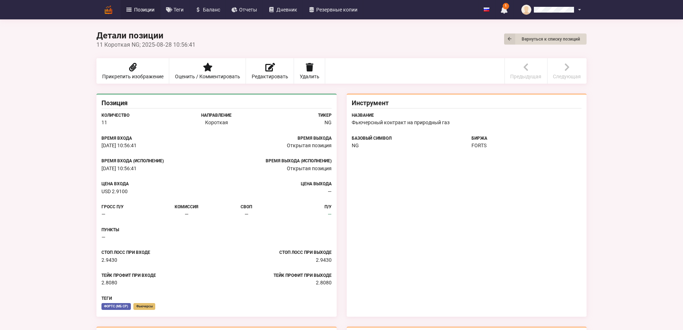
click at [415, 179] on div "Инструмент Название Фьючерсный контракт на природный газ Базовый Символ NG Бирж…" at bounding box center [467, 205] width 240 height 223
click at [587, 33] on link "Вернуться к списку позиций" at bounding box center [545, 38] width 83 height 11
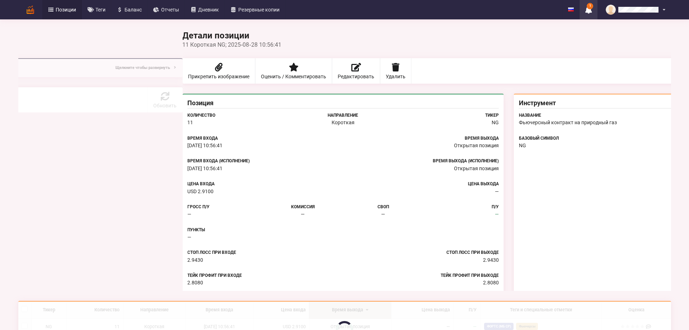
click at [588, 11] on icon at bounding box center [588, 10] width 6 height 8
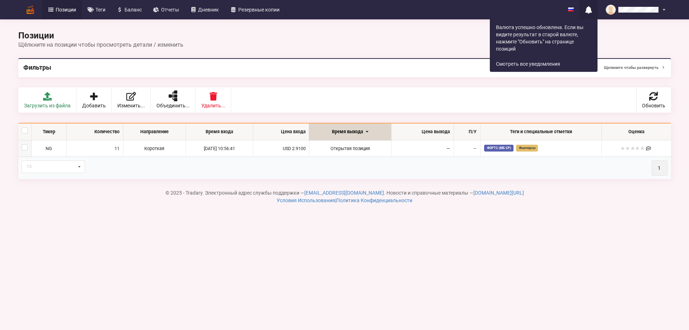
click at [588, 6] on icon at bounding box center [588, 10] width 6 height 8
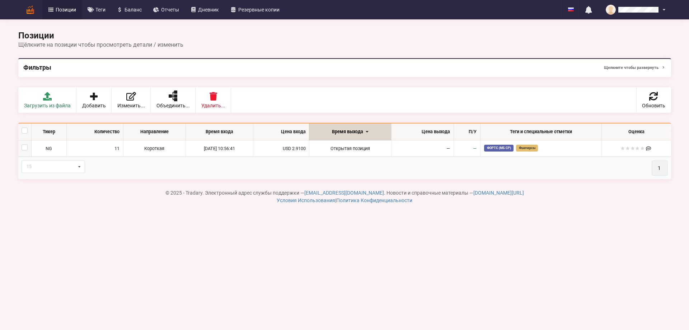
click at [316, 173] on th "15 15 20 30 50 1" at bounding box center [344, 167] width 653 height 23
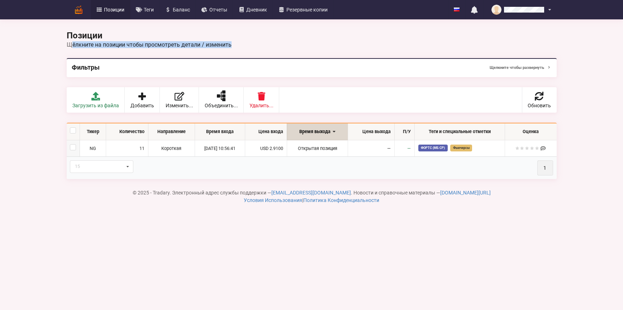
drag, startPoint x: 73, startPoint y: 43, endPoint x: 274, endPoint y: 52, distance: 201.1
click at [273, 52] on div "Позиции Щёлкните на позиции чтобы просмотреть детали / изменить" at bounding box center [312, 43] width 500 height 22
click at [274, 52] on div "Позиции Щёлкните на позиции чтобы просмотреть детали / изменить" at bounding box center [312, 43] width 500 height 22
